Goal: Transaction & Acquisition: Purchase product/service

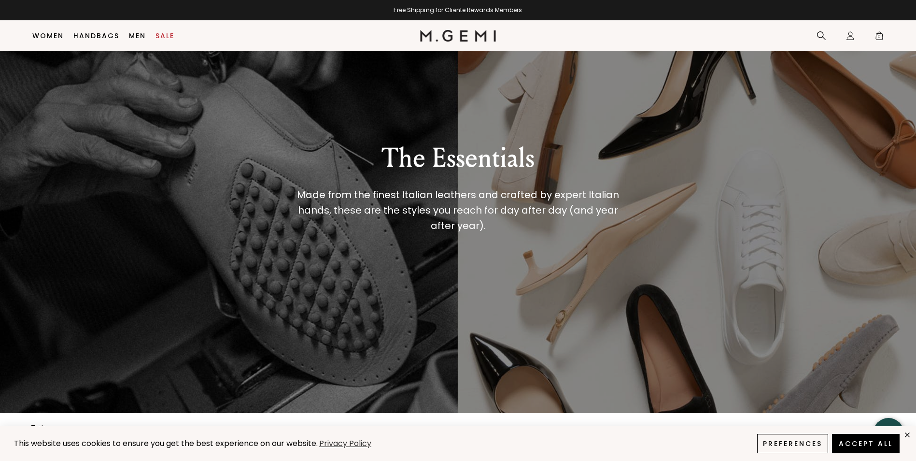
scroll to position [125, 0]
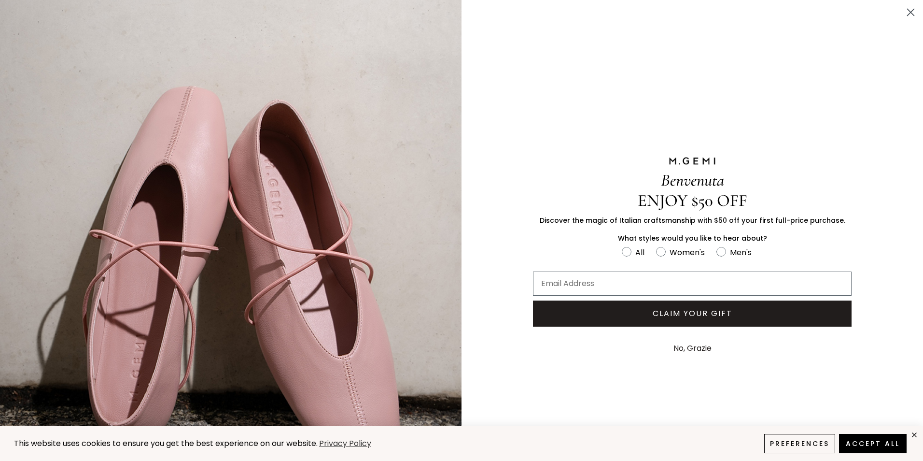
click at [908, 12] on icon "Close dialog" at bounding box center [911, 12] width 7 height 7
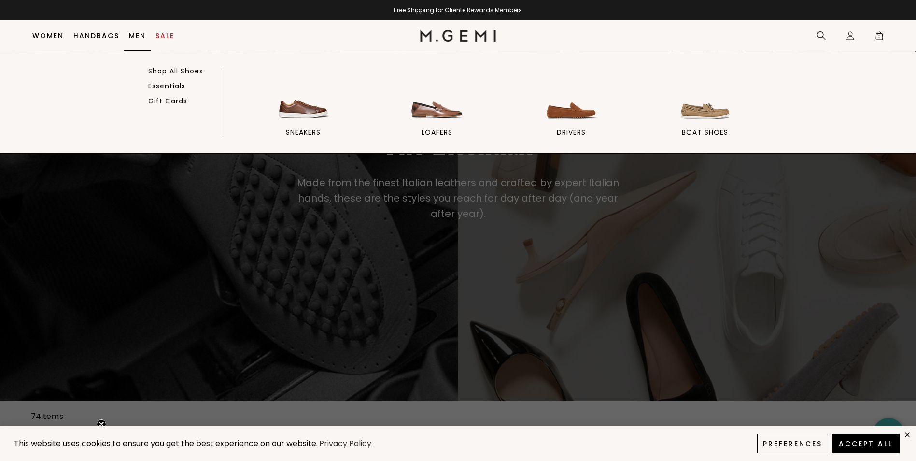
click at [134, 32] on link "Men" at bounding box center [137, 36] width 17 height 8
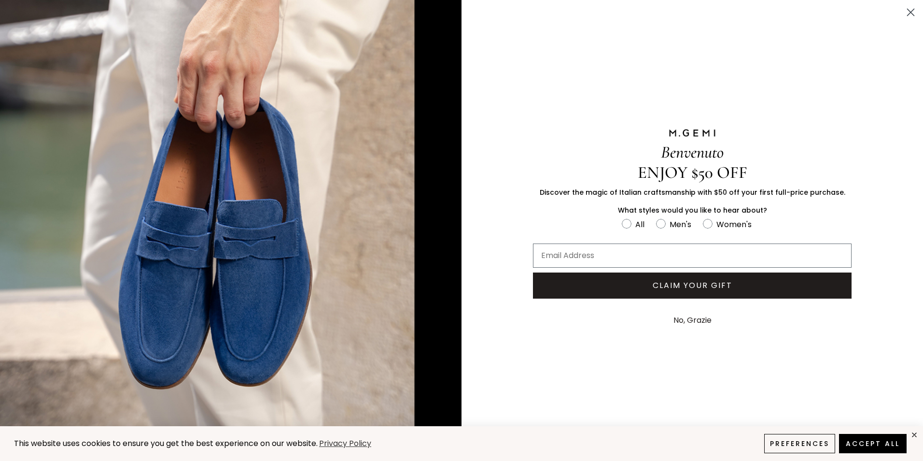
click at [911, 5] on circle "Close dialog" at bounding box center [911, 12] width 16 height 16
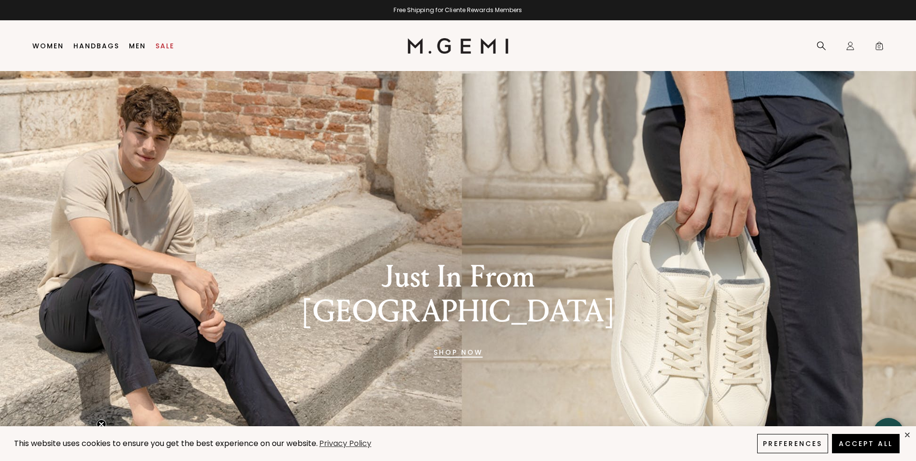
click at [463, 340] on link "SHOP NOW" at bounding box center [458, 351] width 49 height 23
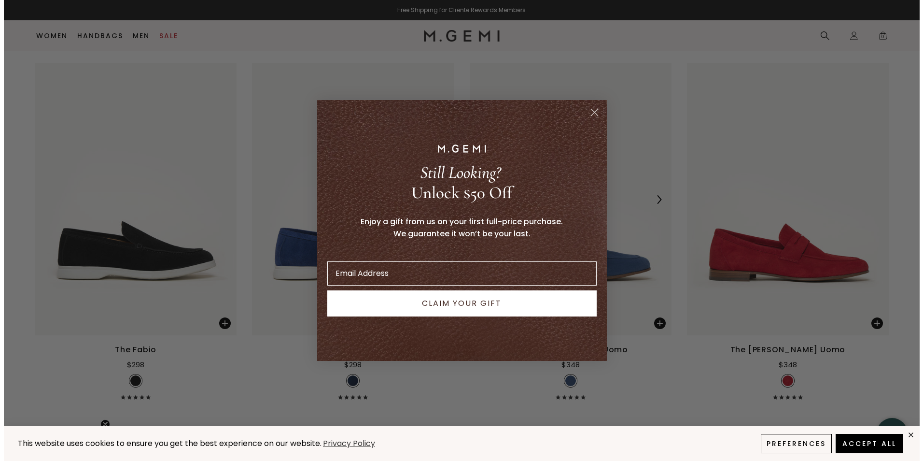
scroll to position [854, 0]
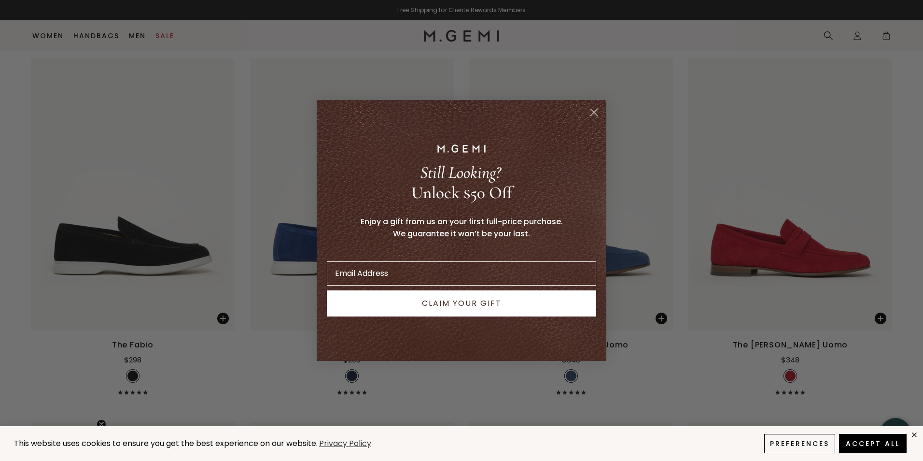
click at [594, 111] on circle "Close dialog" at bounding box center [594, 112] width 16 height 16
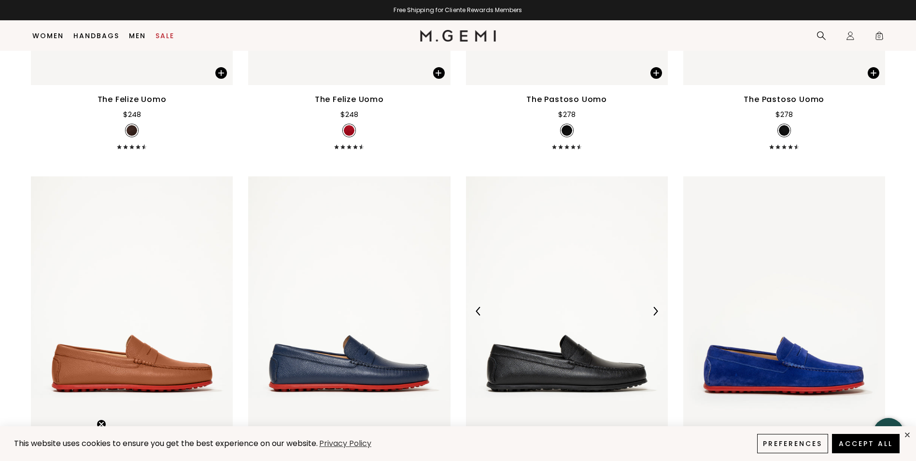
scroll to position [2587, 0]
